Goal: Communication & Community: Answer question/provide support

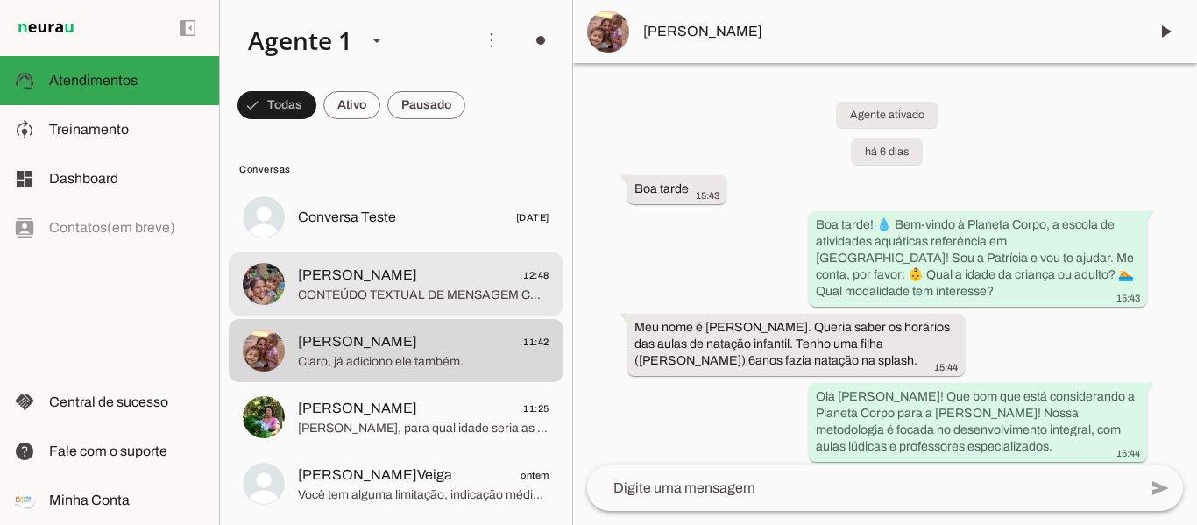
click at [416, 290] on span "CONTEÚDO TEXTUAL DE MENSAGEM COM IMAGEM (URL [URL][DOMAIN_NAME]) :" at bounding box center [424, 296] width 252 height 18
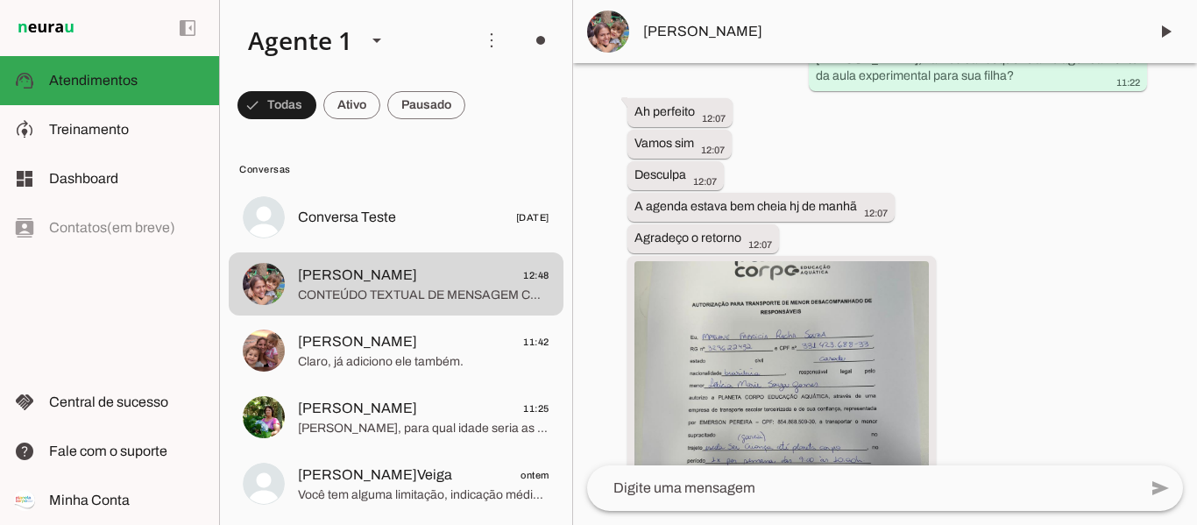
scroll to position [4426, 0]
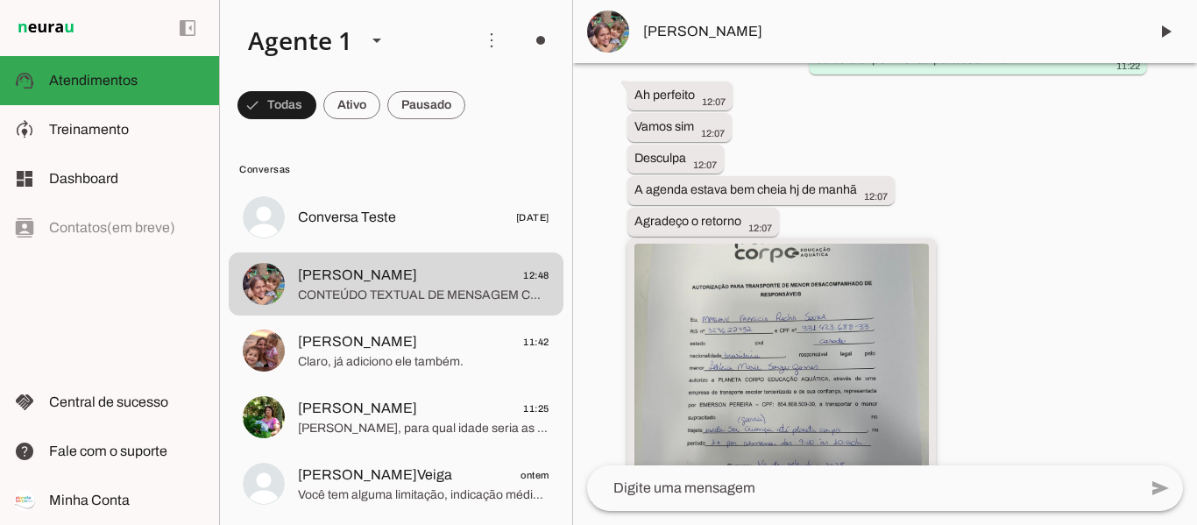
click at [823, 352] on img at bounding box center [782, 391] width 294 height 294
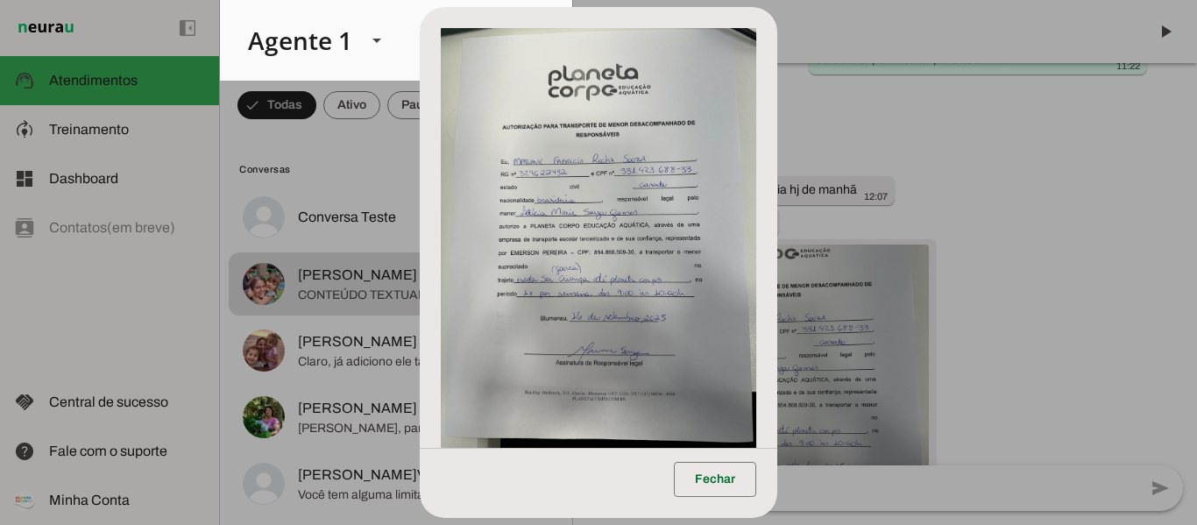
drag, startPoint x: 582, startPoint y: 243, endPoint x: 1048, endPoint y: 315, distance: 471.7
click at [776, 315] on dialog "Fechar" at bounding box center [598, 262] width 357 height 511
